Goal: Obtain resource: Obtain resource

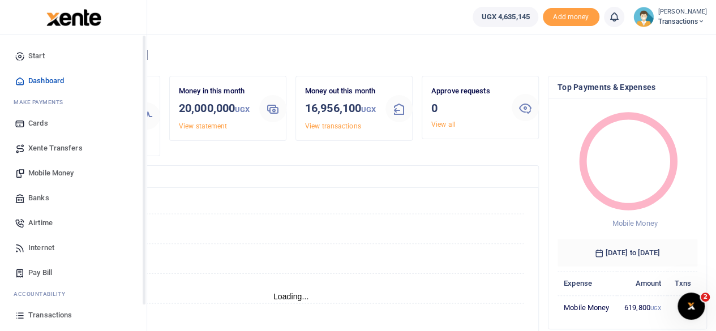
scroll to position [72, 0]
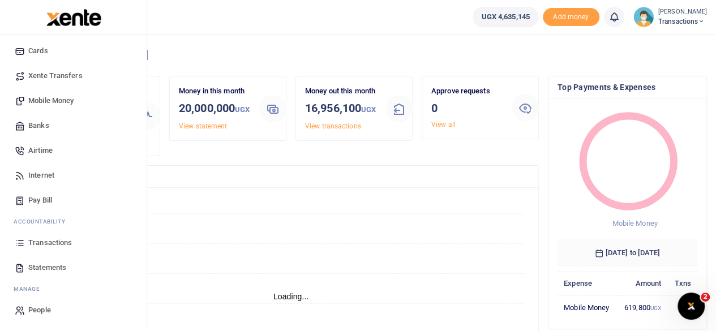
click at [60, 242] on span "Transactions" at bounding box center [50, 242] width 44 height 11
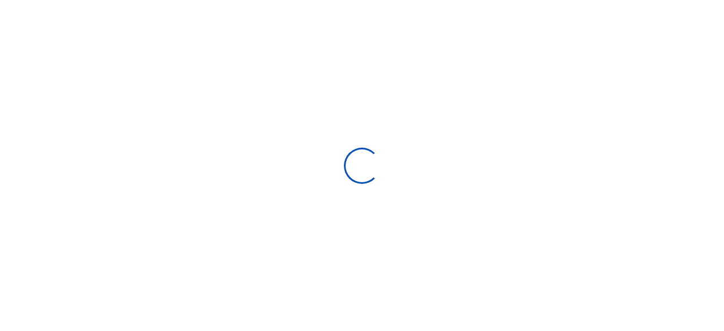
select select
type input "[DATE] - [DATE]"
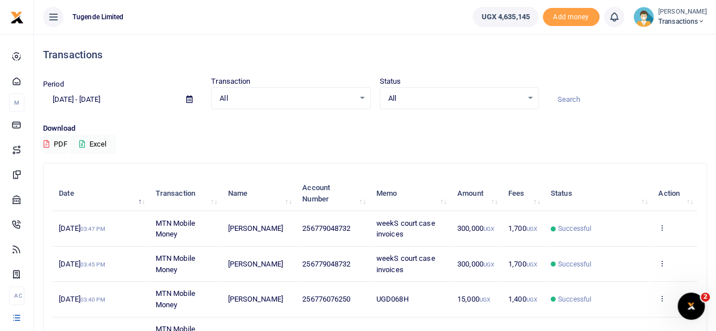
click at [578, 100] on input at bounding box center [627, 99] width 159 height 19
type input "v"
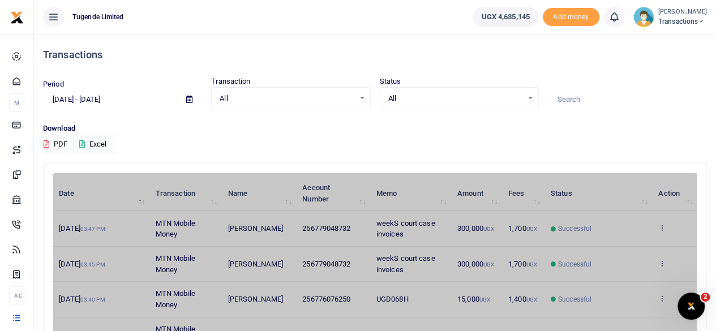
paste input "UBL943A"
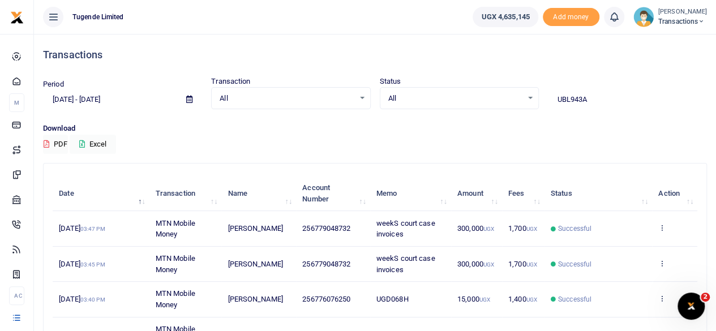
type input "UBL943A"
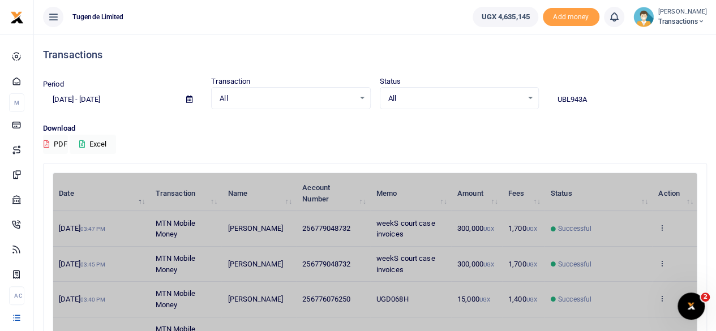
click at [188, 97] on icon at bounding box center [189, 99] width 6 height 7
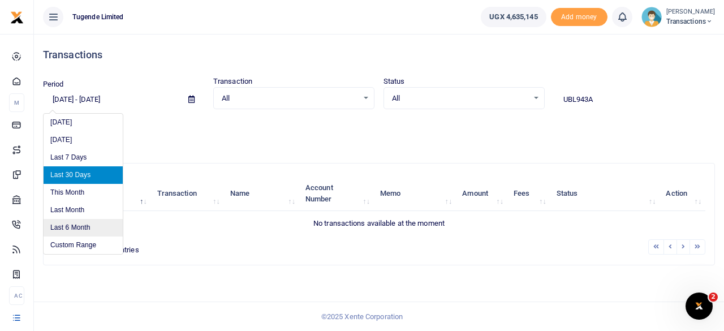
click at [78, 227] on li "Last 6 Month" at bounding box center [83, 228] width 79 height 18
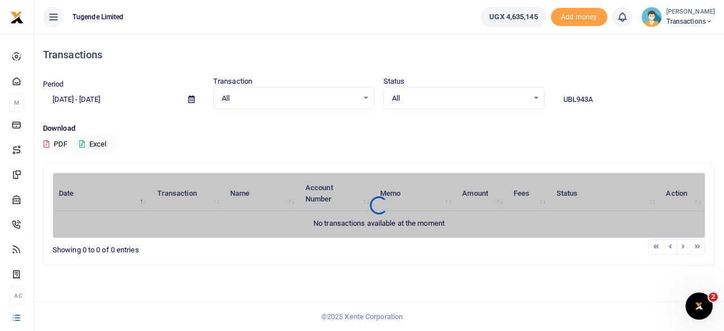
type input "[DATE] - [DATE]"
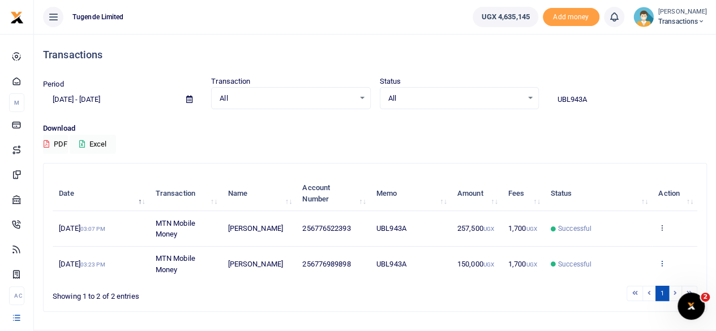
click at [661, 261] on icon at bounding box center [661, 263] width 7 height 8
click at [618, 218] on link "View details" at bounding box center [620, 220] width 89 height 16
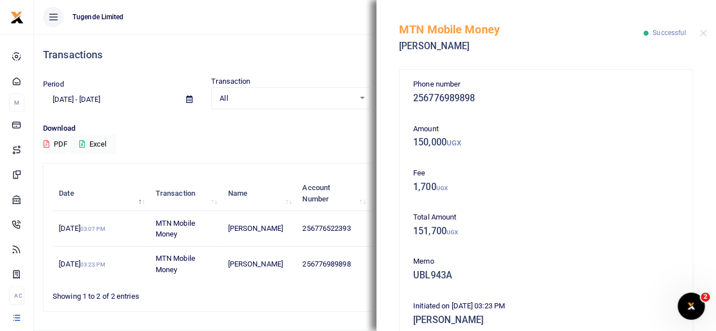
scroll to position [270, 0]
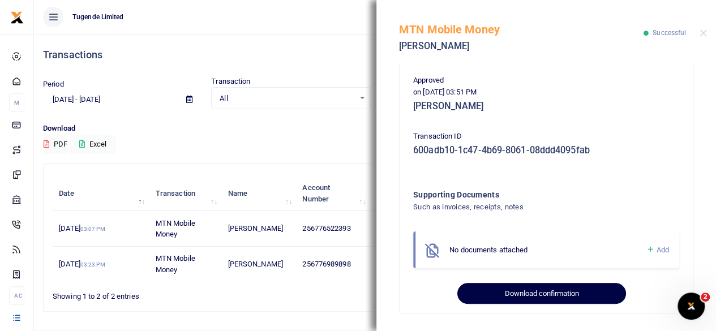
click at [535, 291] on button "Download confirmation" at bounding box center [541, 293] width 168 height 21
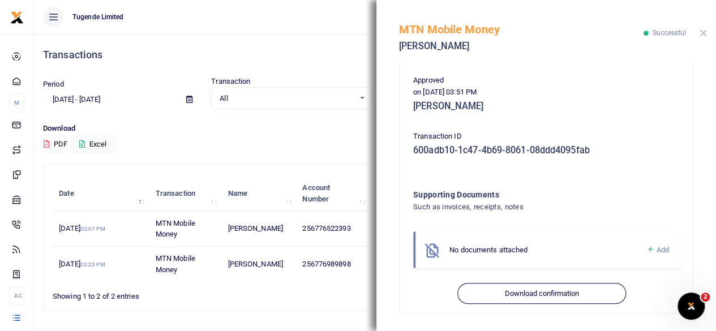
click at [702, 30] on button "Close" at bounding box center [702, 32] width 7 height 7
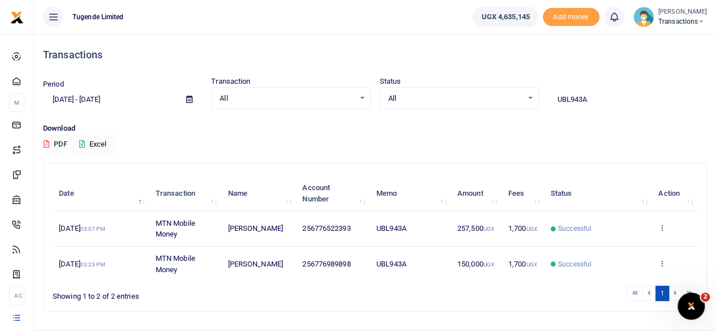
click at [661, 223] on icon at bounding box center [661, 227] width 7 height 8
click at [597, 248] on link "View details" at bounding box center [620, 247] width 89 height 16
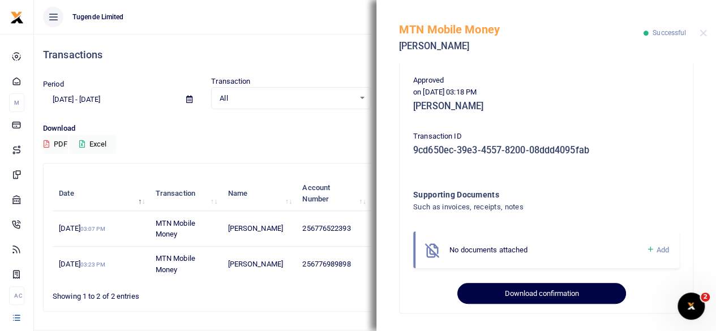
click at [507, 285] on button "Download confirmation" at bounding box center [541, 293] width 168 height 21
